Goal: Check status: Check status

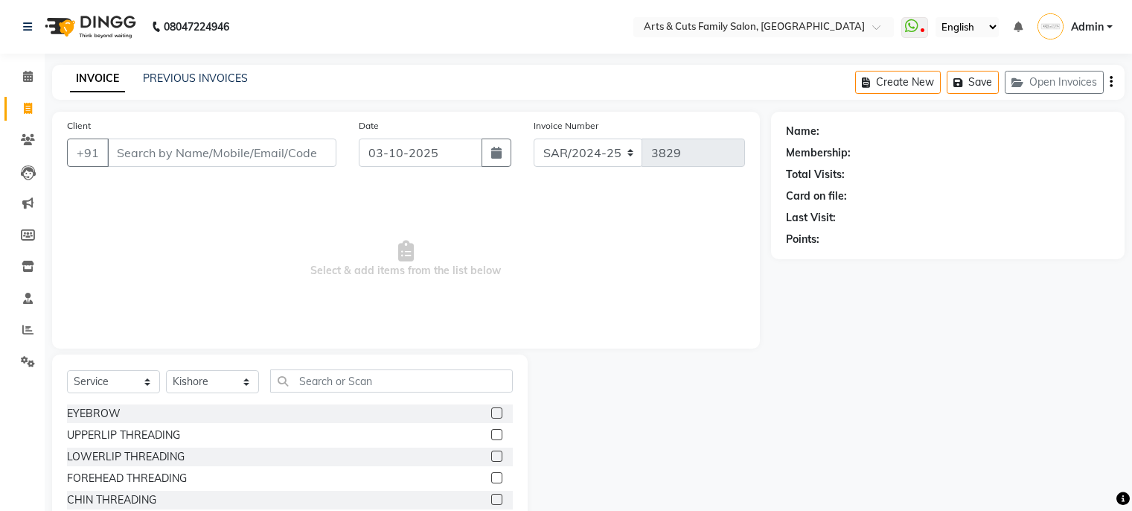
select select "service"
select select "45356"
click at [161, 82] on link "PREVIOUS INVOICES" at bounding box center [195, 77] width 105 height 13
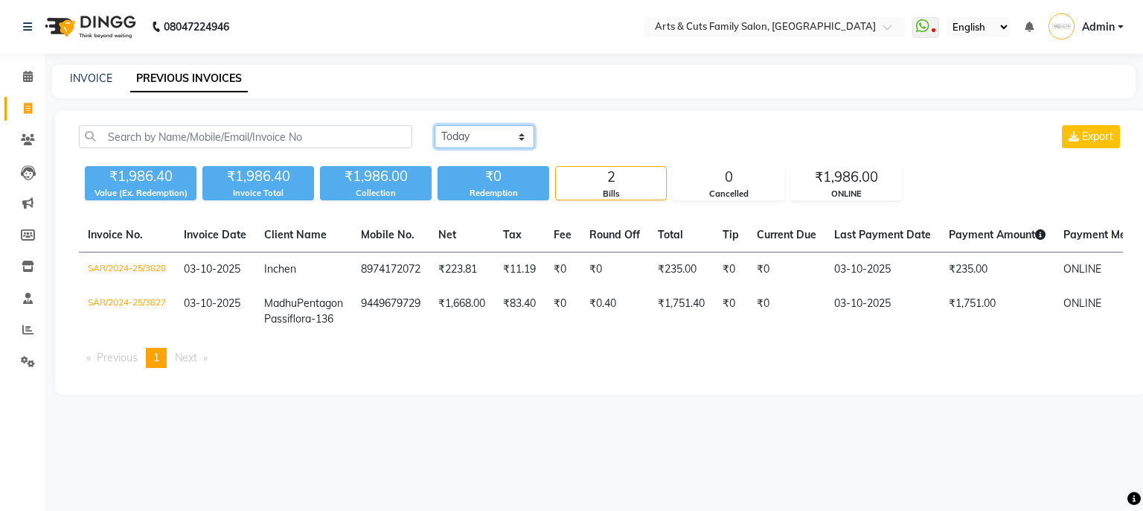
click at [456, 146] on select "[DATE] [DATE] Custom Range" at bounding box center [485, 136] width 100 height 23
click at [435, 125] on select "[DATE] [DATE] Custom Range" at bounding box center [485, 136] width 100 height 23
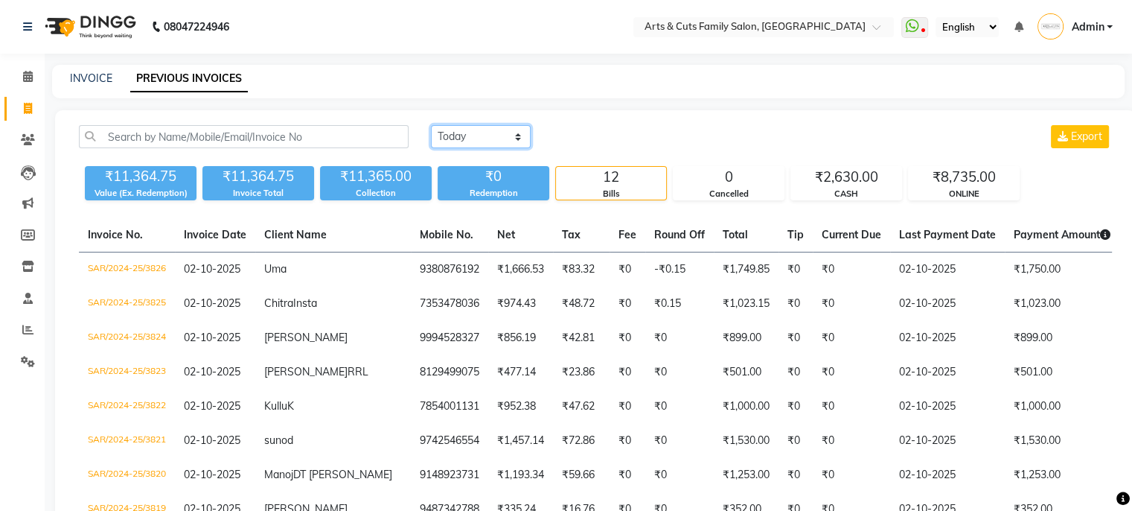
click at [451, 136] on select "[DATE] [DATE] Custom Range" at bounding box center [481, 136] width 100 height 23
select select "range"
click at [431, 125] on select "[DATE] [DATE] Custom Range" at bounding box center [481, 136] width 100 height 23
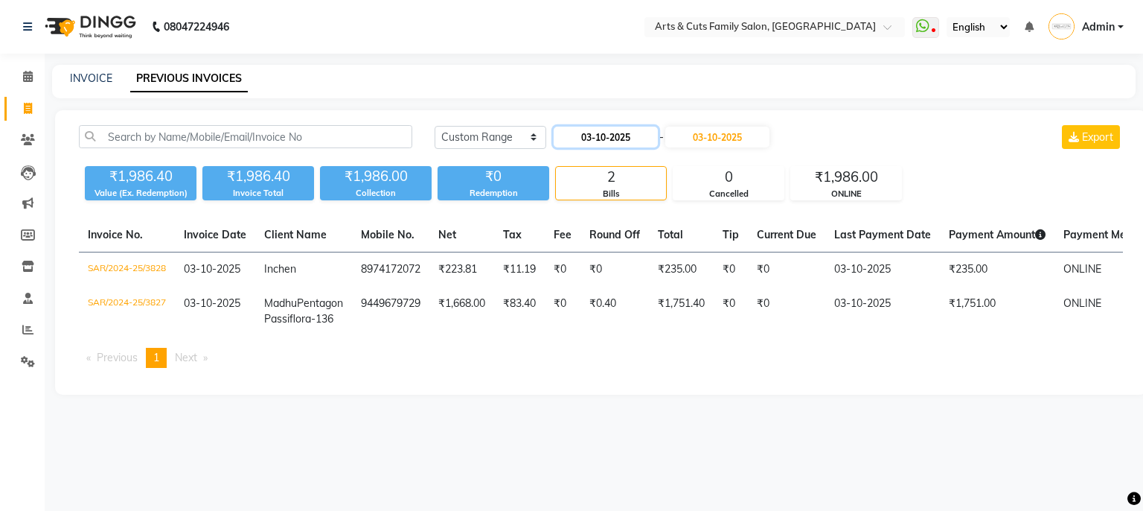
click at [635, 146] on input "03-10-2025" at bounding box center [606, 137] width 104 height 21
select select "10"
select select "2025"
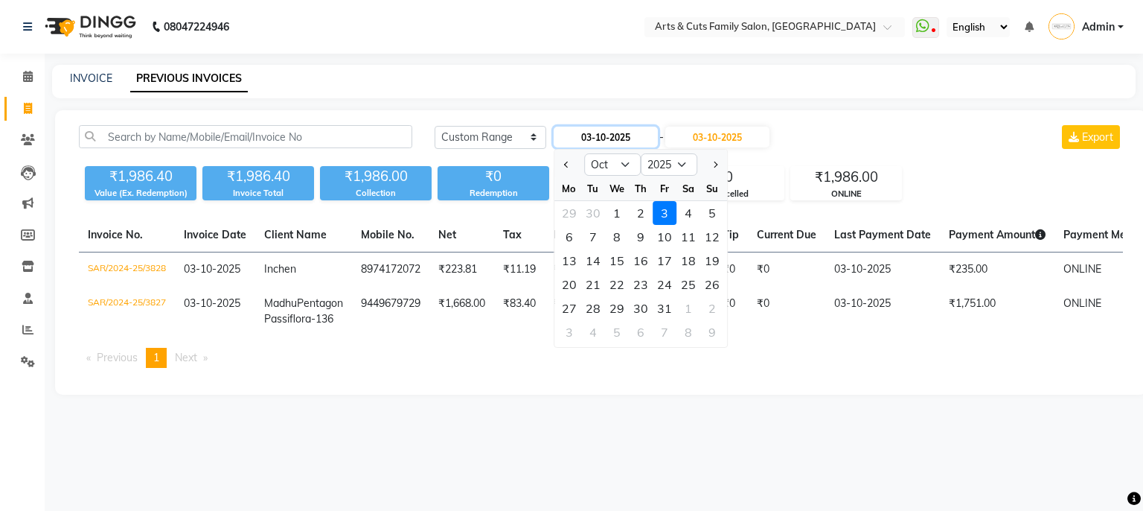
click at [635, 146] on input "03-10-2025" at bounding box center [606, 137] width 104 height 21
click at [619, 206] on div "1" at bounding box center [617, 213] width 24 height 24
type input "01-10-2025"
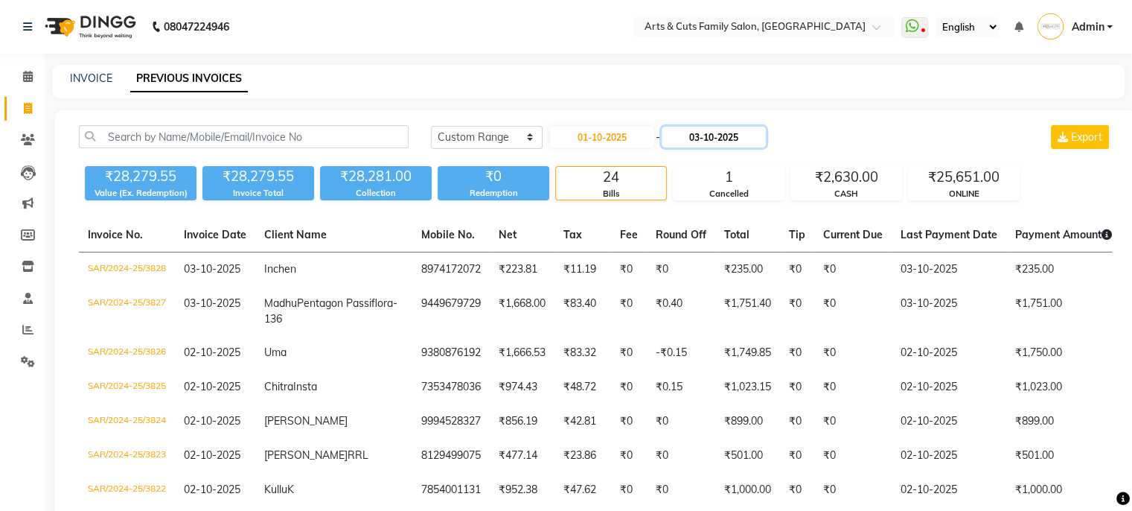
click at [695, 140] on input "03-10-2025" at bounding box center [714, 137] width 104 height 21
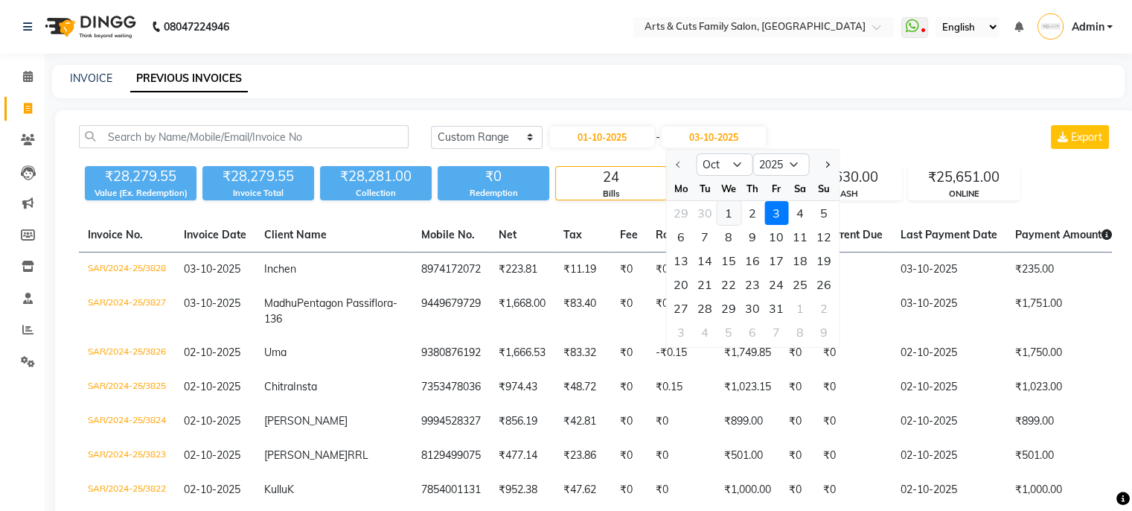
click at [732, 220] on div "1" at bounding box center [729, 213] width 24 height 24
type input "01-10-2025"
